Goal: Task Accomplishment & Management: Use online tool/utility

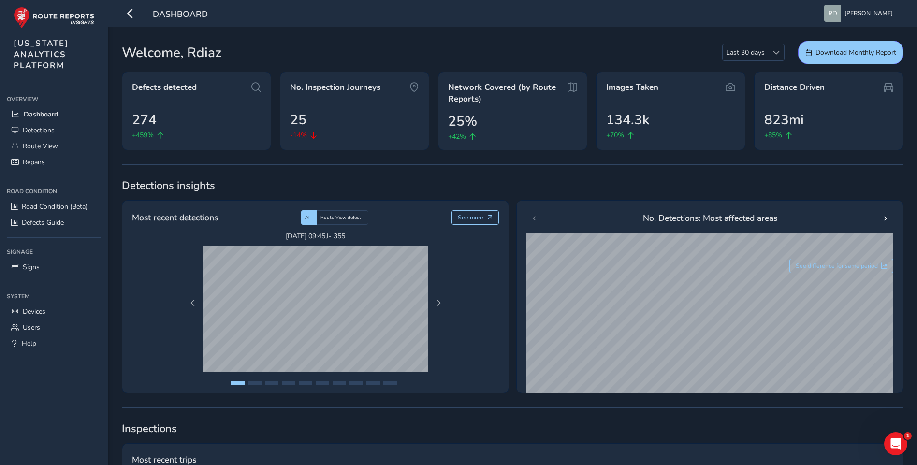
click at [293, 184] on span "Detections insights" at bounding box center [513, 185] width 782 height 14
click at [345, 221] on span "Route View defect" at bounding box center [340, 217] width 41 height 7
click at [313, 215] on div "AI" at bounding box center [308, 217] width 15 height 14
click at [885, 217] on span at bounding box center [885, 218] width 7 height 7
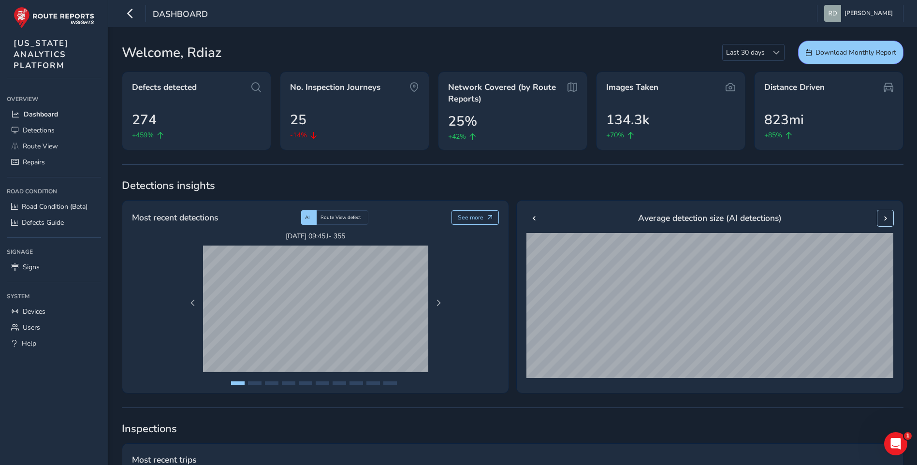
click at [885, 217] on span at bounding box center [885, 218] width 7 height 7
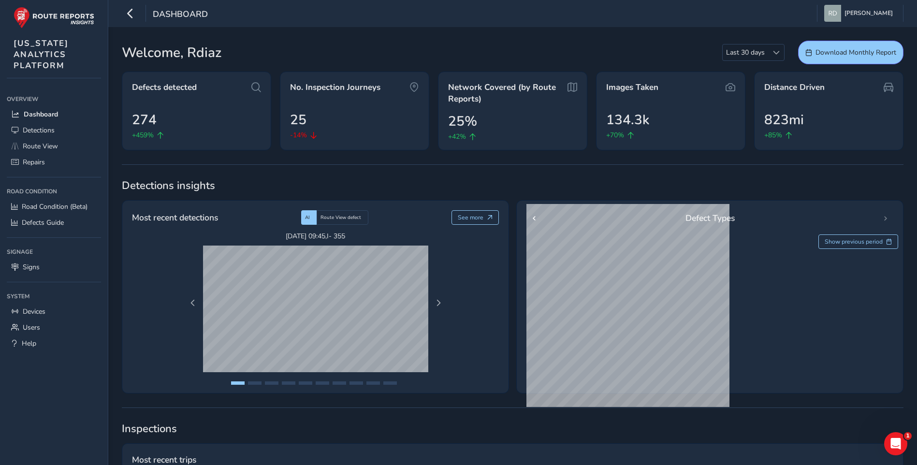
click at [885, 217] on div "Defect Types" at bounding box center [709, 218] width 367 height 16
click at [884, 241] on button "Show previous period" at bounding box center [858, 241] width 80 height 14
click at [884, 241] on button "See current period" at bounding box center [863, 241] width 72 height 14
click at [884, 241] on button "Show previous period" at bounding box center [858, 241] width 80 height 14
click at [883, 242] on button "See current period" at bounding box center [863, 241] width 72 height 14
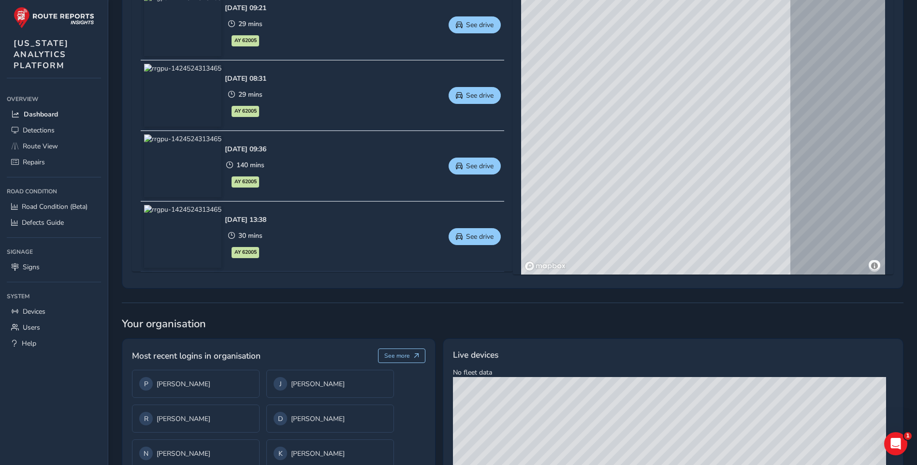
scroll to position [564, 0]
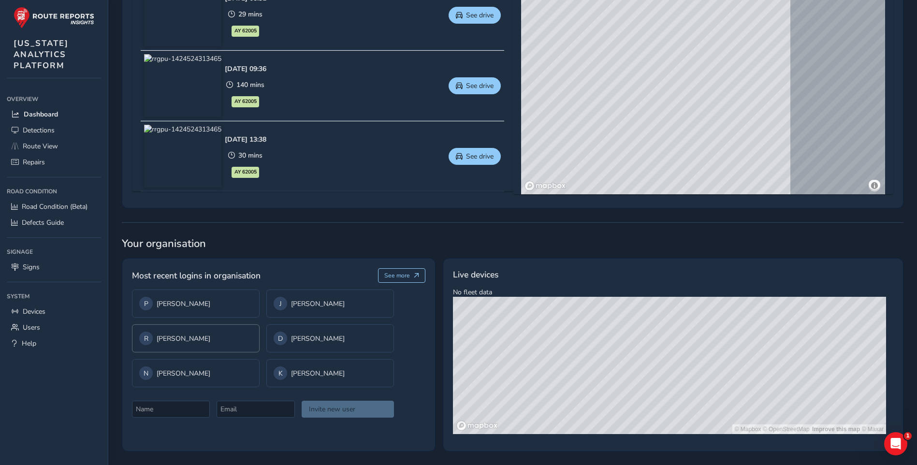
click at [223, 338] on div "R [PERSON_NAME]" at bounding box center [195, 339] width 113 height 14
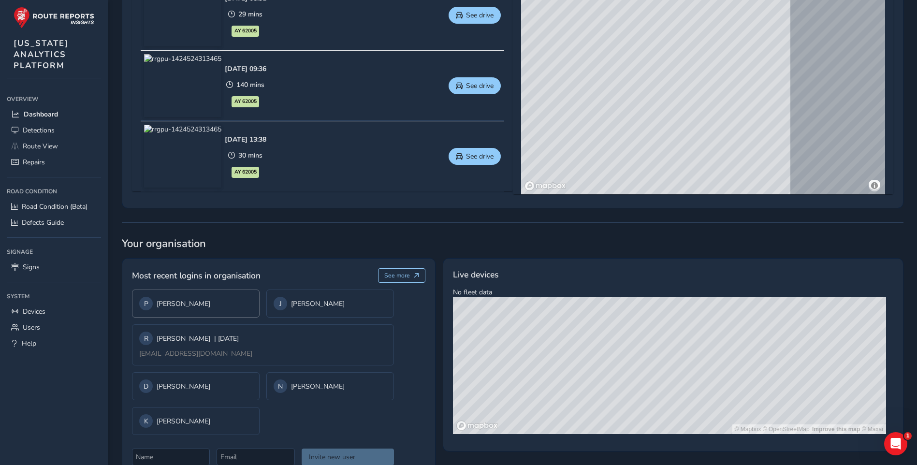
click at [234, 311] on div "P [PERSON_NAME]" at bounding box center [196, 304] width 128 height 28
click at [210, 353] on div "J [PERSON_NAME]" at bounding box center [195, 352] width 113 height 14
click at [244, 374] on div "R [PERSON_NAME]" at bounding box center [196, 386] width 128 height 28
click at [231, 341] on span "| [DATE]" at bounding box center [226, 338] width 25 height 9
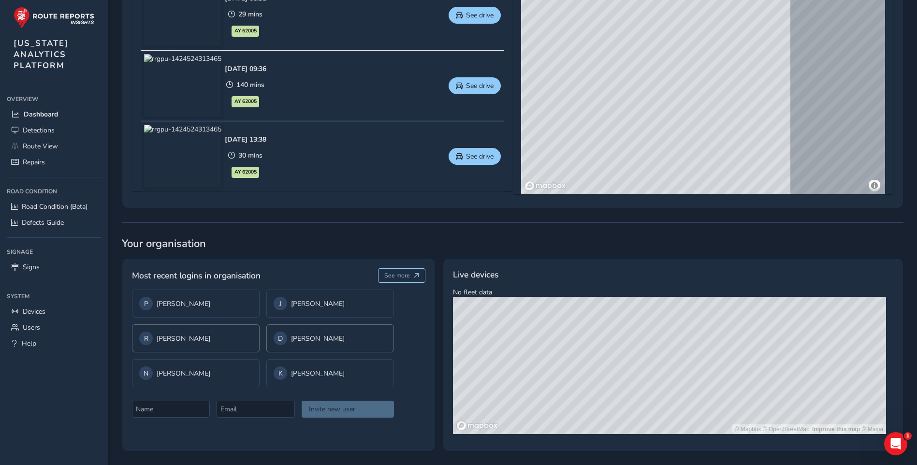
click at [285, 337] on div "D [PERSON_NAME]" at bounding box center [330, 339] width 113 height 14
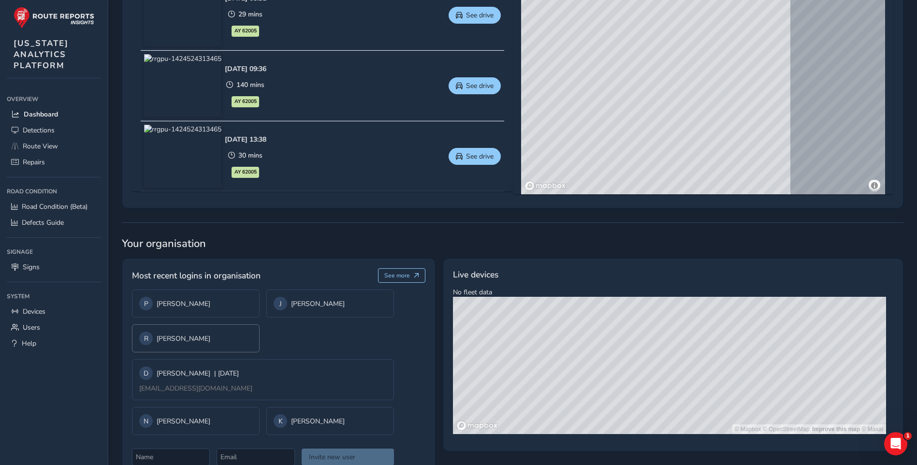
click at [208, 340] on div "R [PERSON_NAME]" at bounding box center [195, 339] width 113 height 14
click at [204, 378] on div "D [PERSON_NAME]" at bounding box center [196, 386] width 128 height 28
click at [233, 380] on div "D [PERSON_NAME] | [DATE] [EMAIL_ADDRESS][DOMAIN_NAME]" at bounding box center [263, 379] width 262 height 41
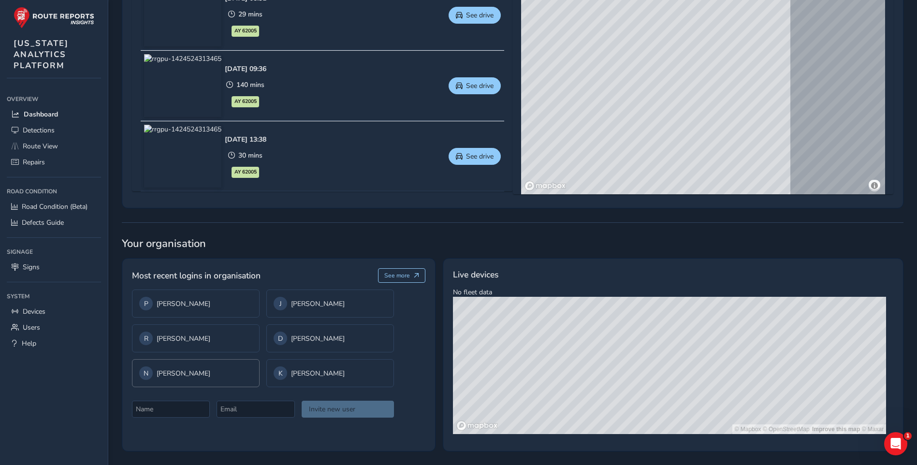
click at [178, 378] on div "N [PERSON_NAME]" at bounding box center [195, 373] width 113 height 14
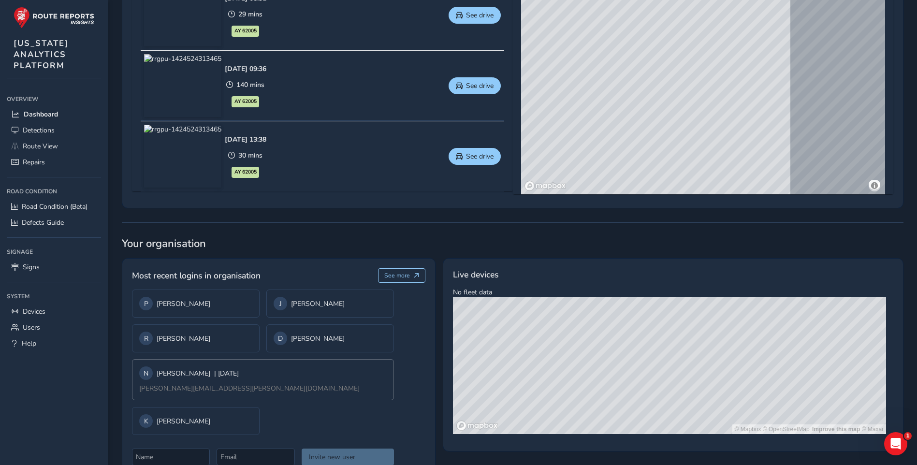
click at [225, 367] on div "N [PERSON_NAME] | [DATE]" at bounding box center [189, 373] width 100 height 14
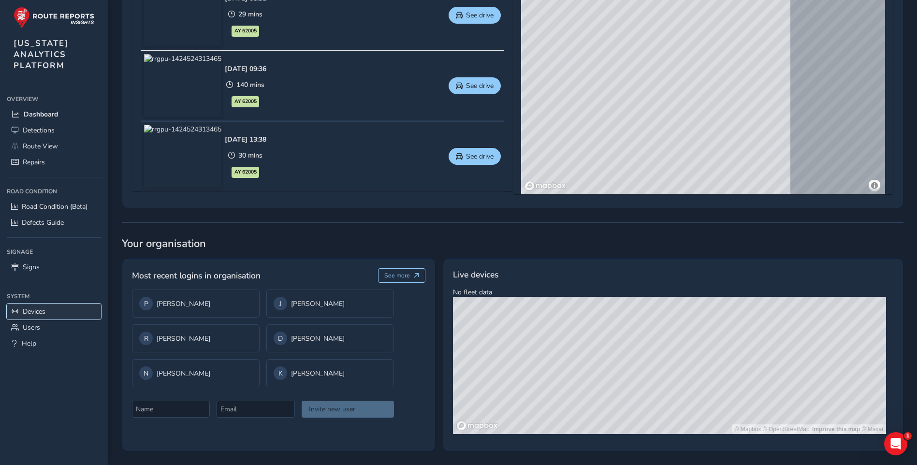
click at [60, 310] on link "Devices" at bounding box center [54, 312] width 94 height 16
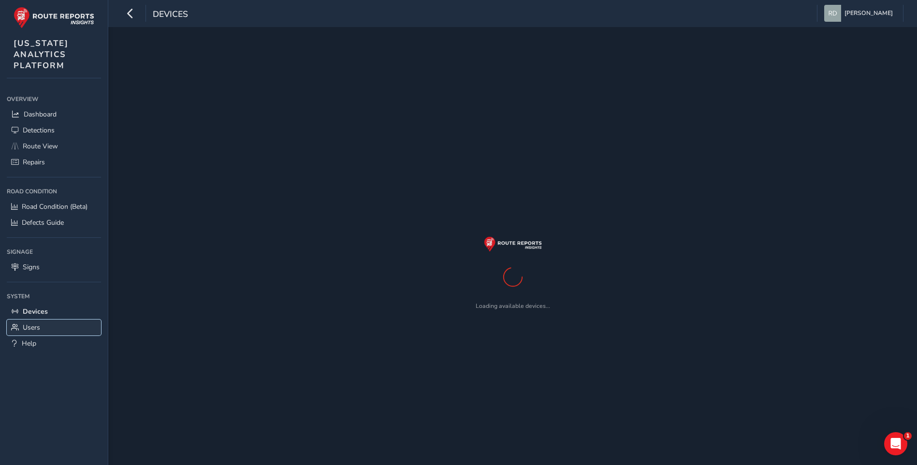
click at [52, 333] on link "Users" at bounding box center [54, 327] width 94 height 16
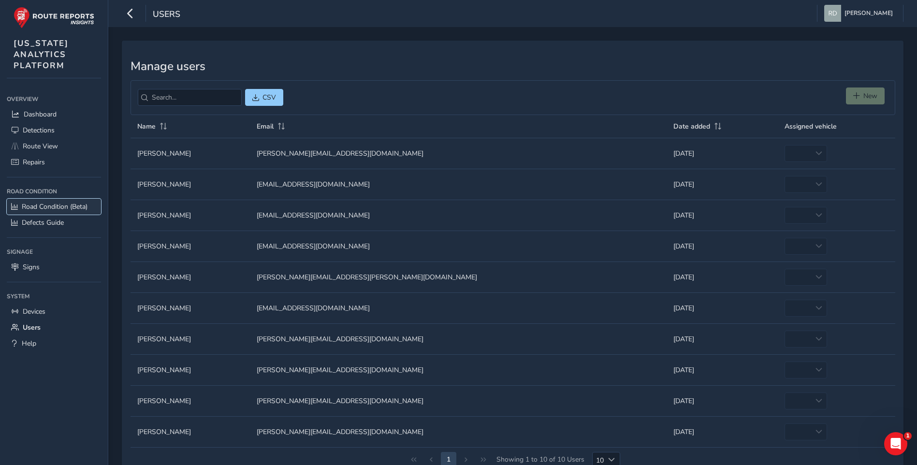
click at [56, 206] on span "Road Condition (Beta)" at bounding box center [55, 206] width 66 height 9
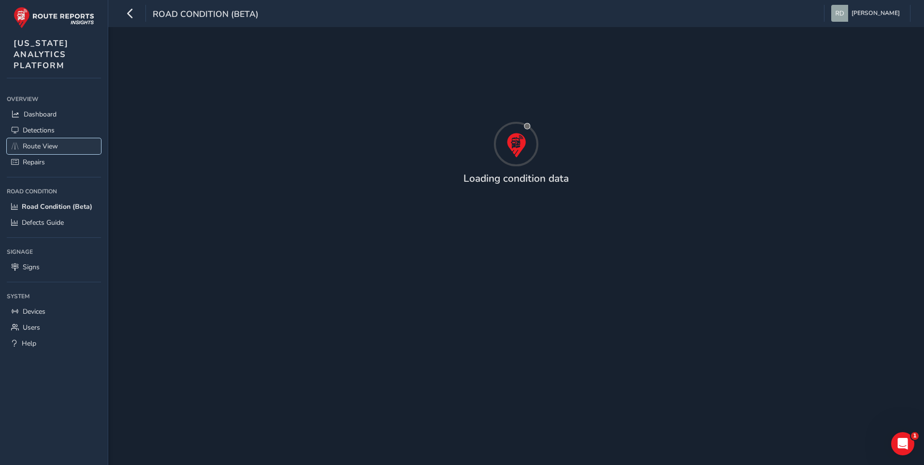
click at [52, 151] on link "Route View" at bounding box center [54, 146] width 94 height 16
click at [62, 115] on link "Dashboard" at bounding box center [54, 114] width 94 height 16
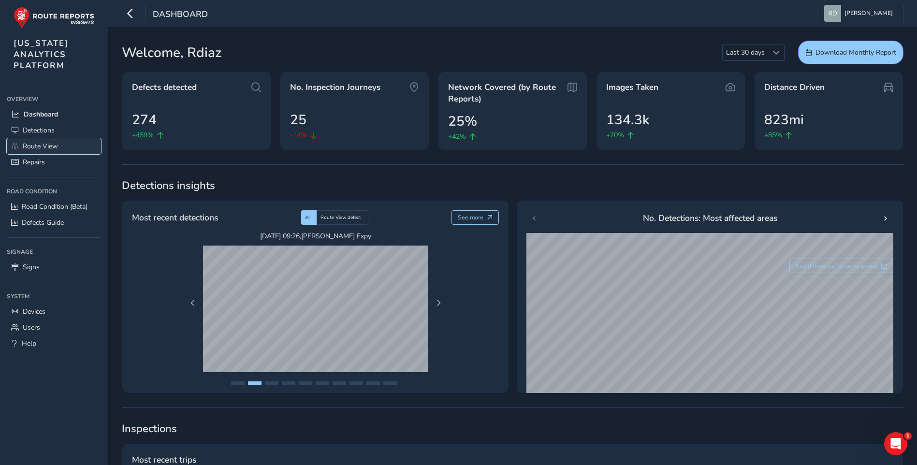
click at [59, 151] on link "Route View" at bounding box center [54, 146] width 94 height 16
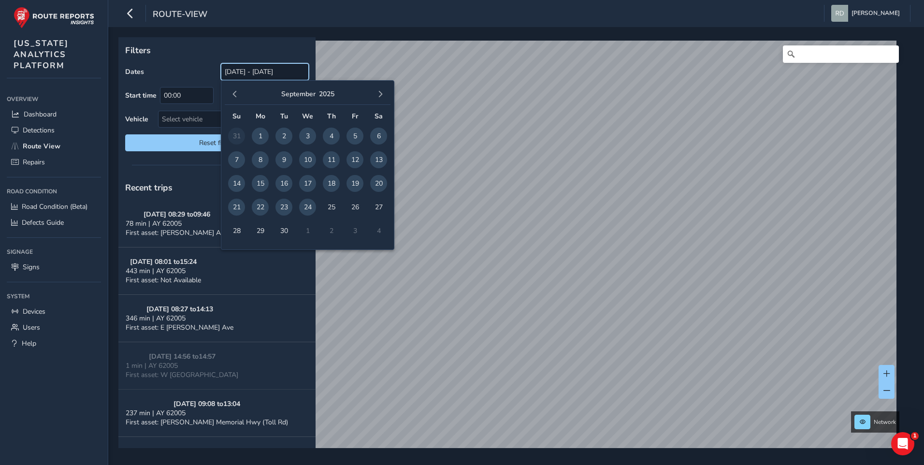
click at [290, 70] on input "[DATE] - [DATE]" at bounding box center [265, 71] width 88 height 17
click at [232, 94] on span "button" at bounding box center [235, 94] width 7 height 7
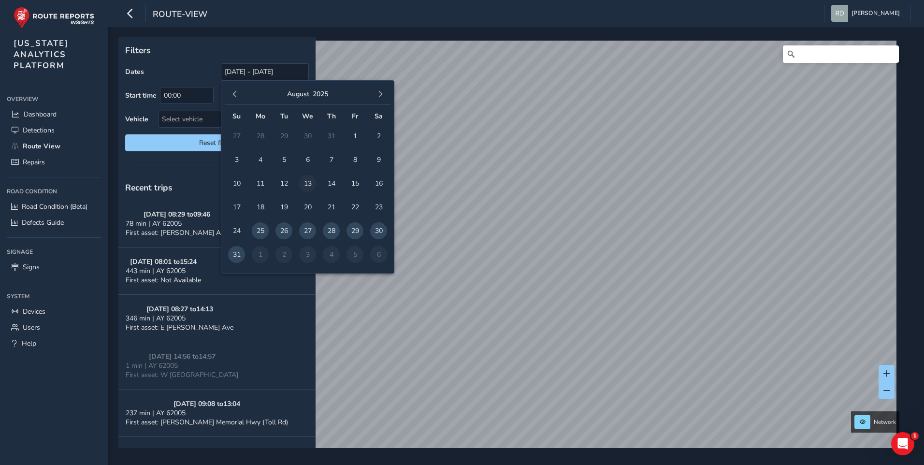
click at [312, 181] on span "13" at bounding box center [307, 183] width 17 height 17
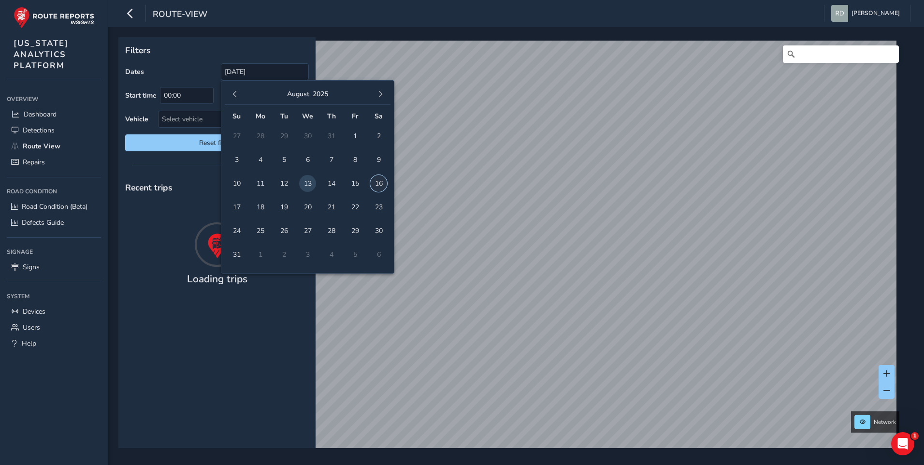
click at [376, 182] on span "16" at bounding box center [378, 183] width 17 height 17
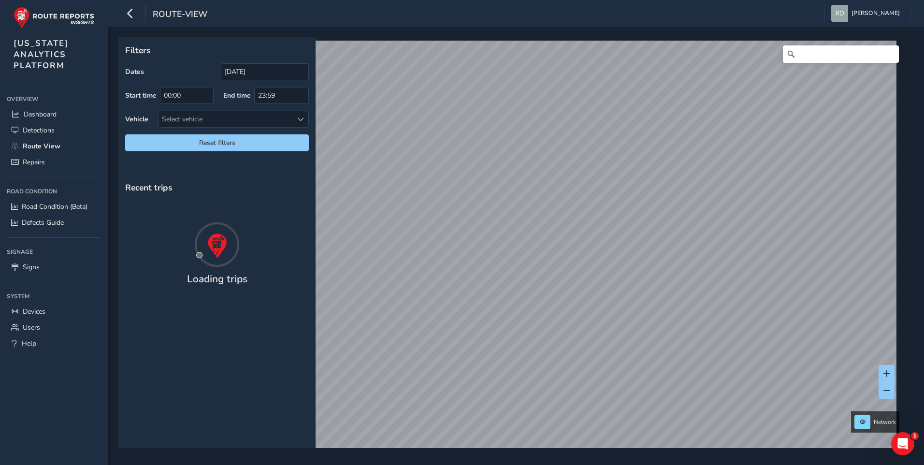
type input "[DATE] - [DATE]"
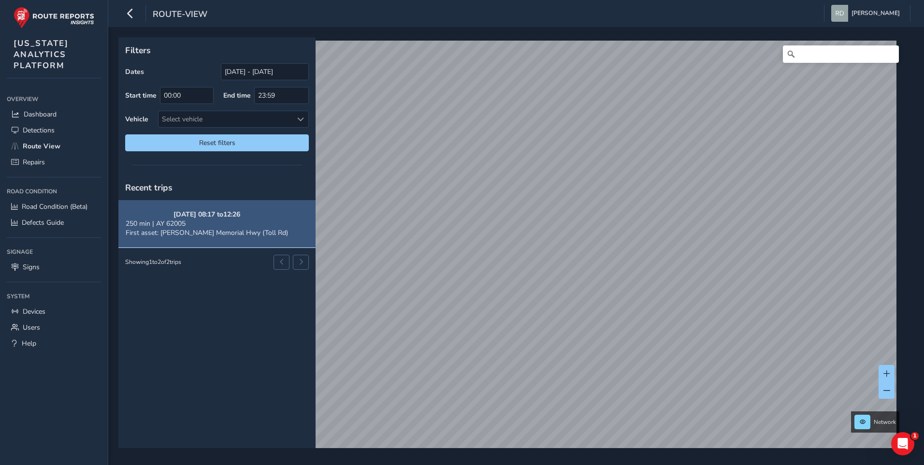
click at [219, 227] on div "250 min | AY 62005" at bounding box center [207, 223] width 162 height 9
